Goal: Task Accomplishment & Management: Manage account settings

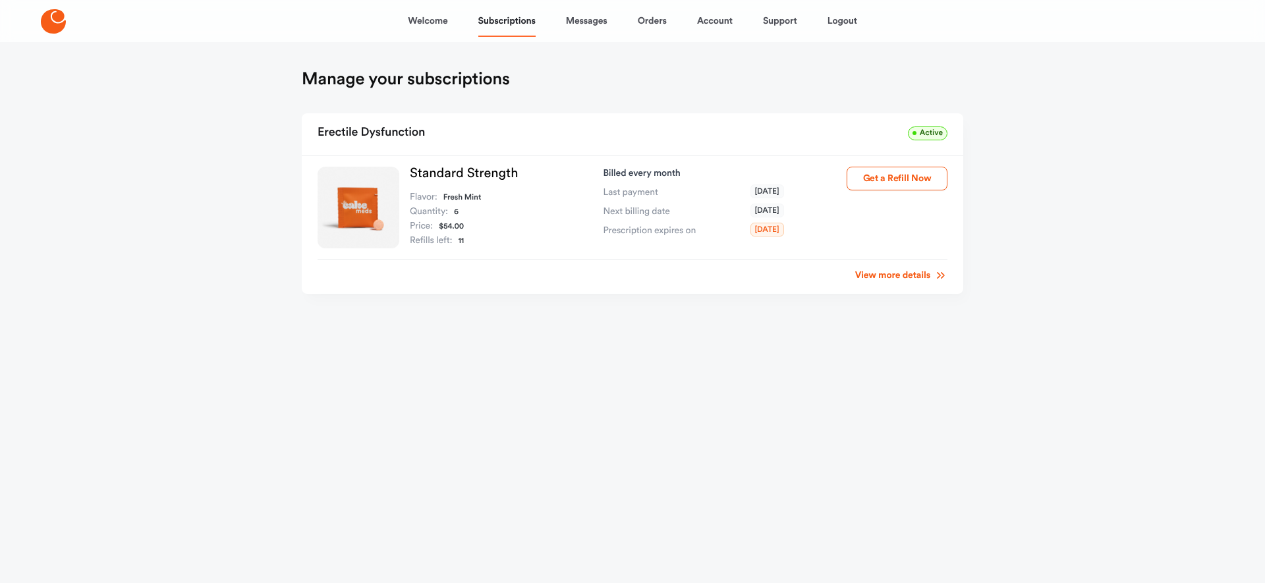
click at [891, 282] on link "View more details" at bounding box center [901, 275] width 92 height 13
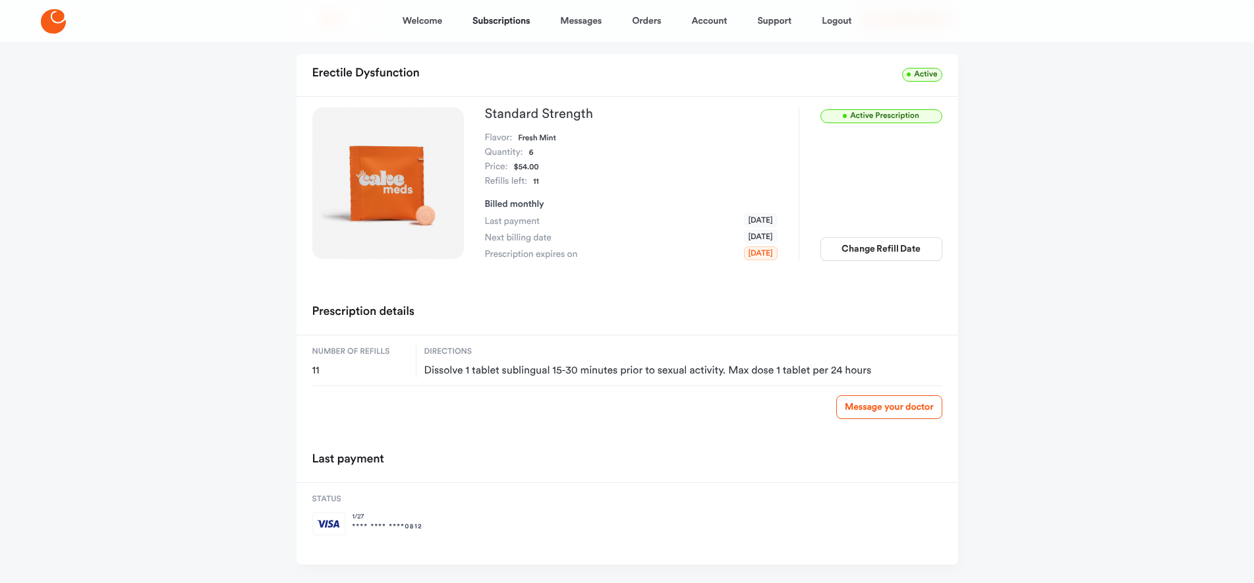
scroll to position [62, 0]
click at [870, 262] on button "Change Refill Date" at bounding box center [881, 251] width 122 height 24
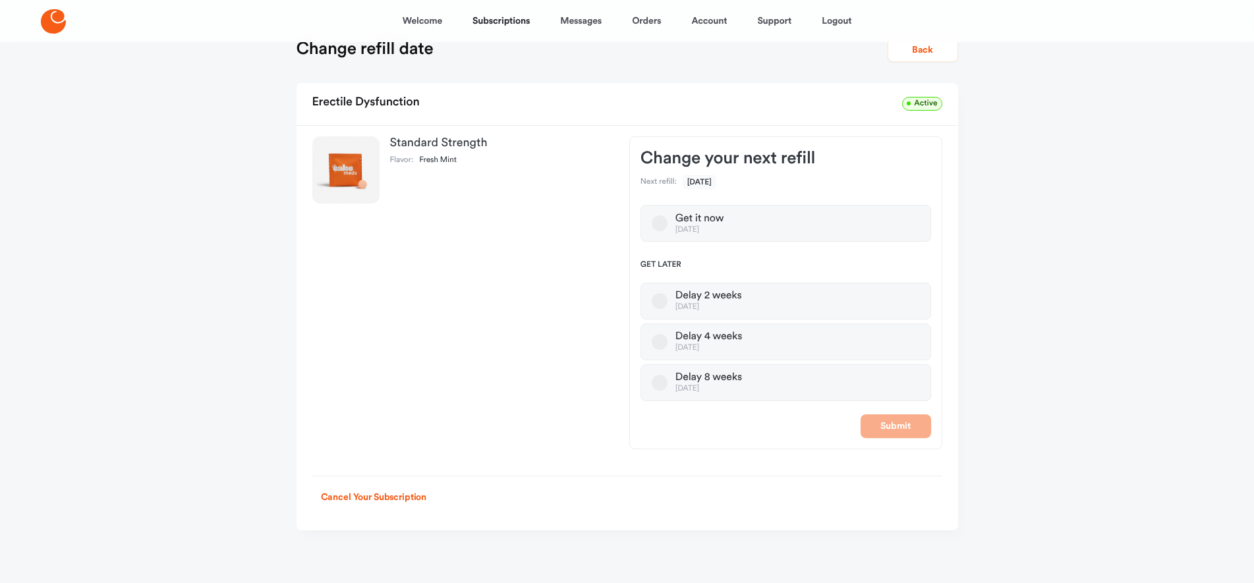
click at [667, 293] on button "Delay 2 weeks [DATE]" at bounding box center [660, 301] width 16 height 16
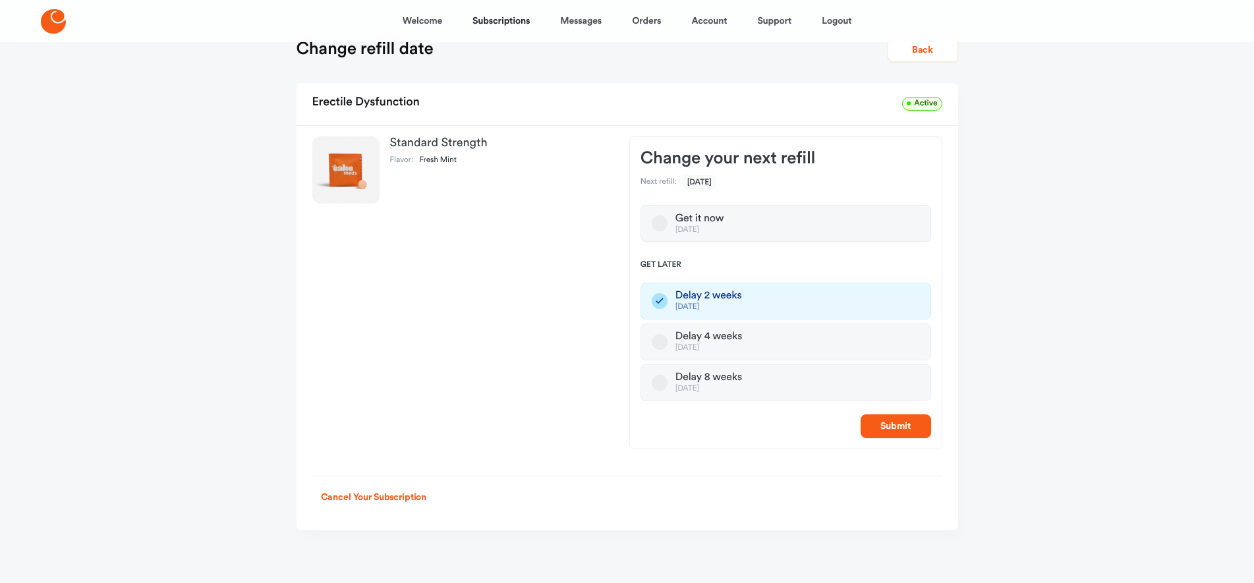
click at [667, 336] on button "Delay 4 weeks [DATE]" at bounding box center [660, 342] width 16 height 16
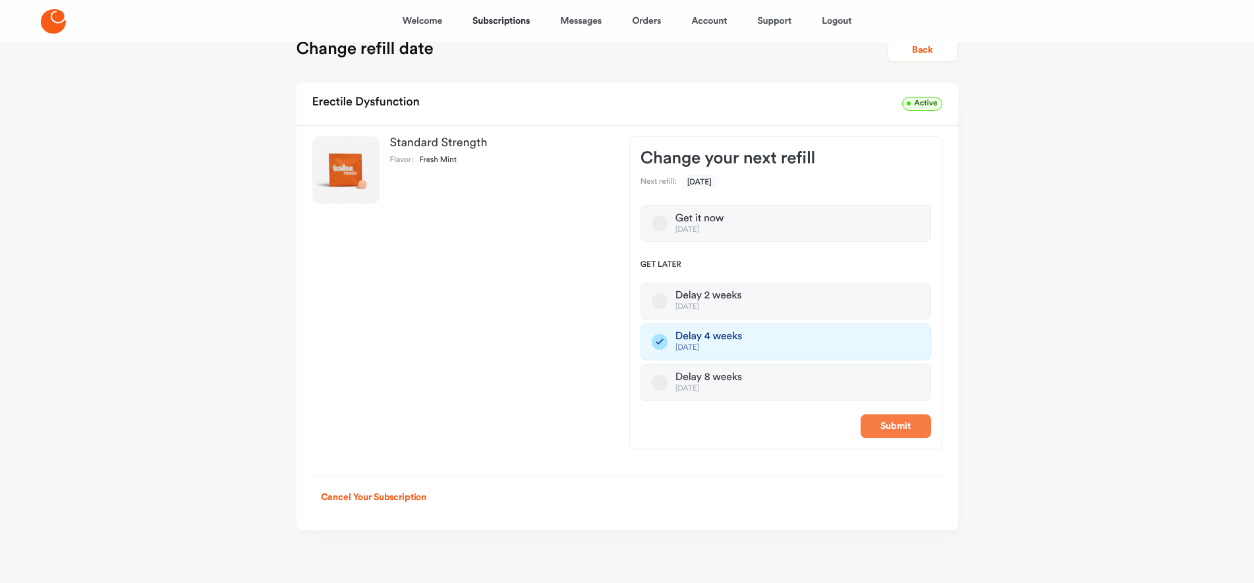
click at [879, 420] on button "Submit" at bounding box center [895, 426] width 70 height 24
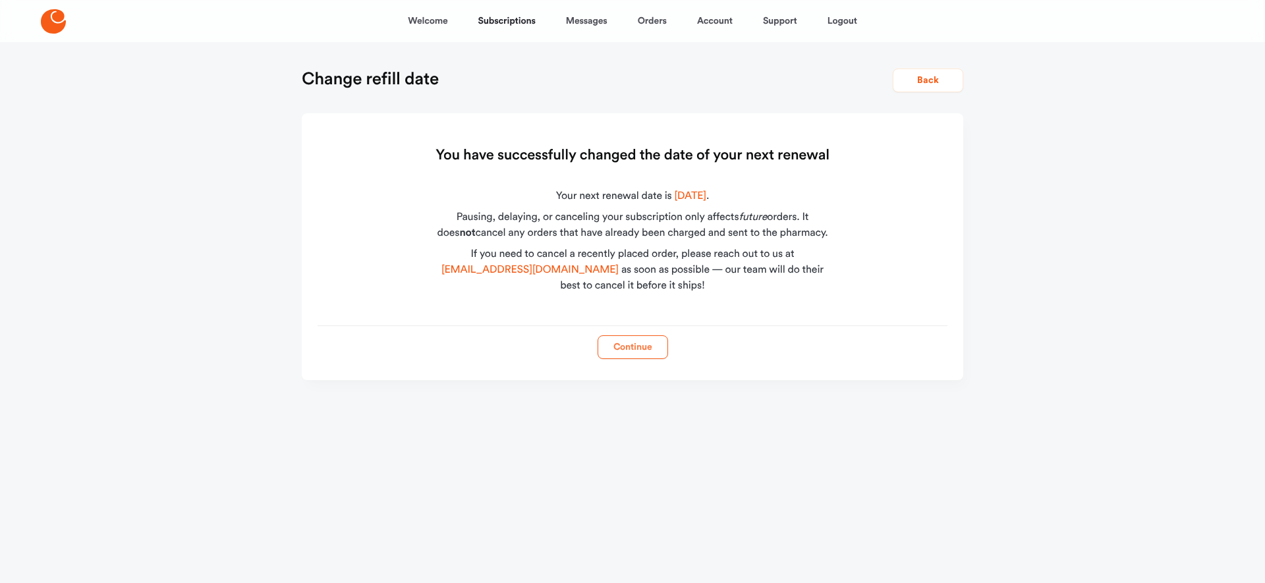
click at [642, 359] on button "Continue" at bounding box center [633, 347] width 70 height 24
